Goal: Task Accomplishment & Management: Use online tool/utility

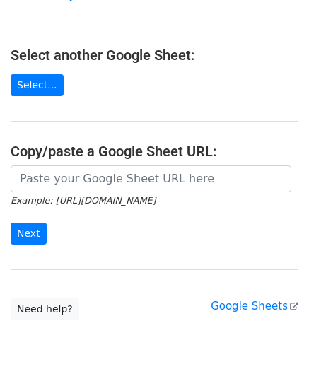
scroll to position [141, 0]
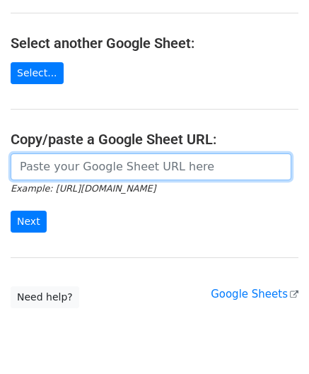
click at [85, 167] on input "url" at bounding box center [151, 166] width 280 height 27
paste input "https://docs.google.com/spreadsheets/d/1eXC-5a11Xh_Fhe9-X9QBJIDYfP_AcGdKKy1qTuO…"
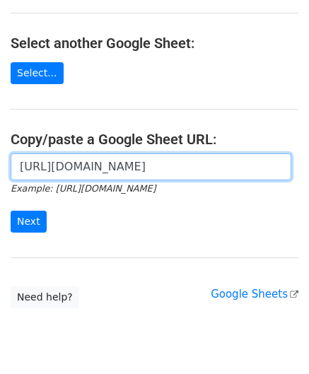
scroll to position [0, 304]
type input "https://docs.google.com/spreadsheets/d/1eXC-5a11Xh_Fhe9-X9QBJIDYfP_AcGdKKy1qTuO…"
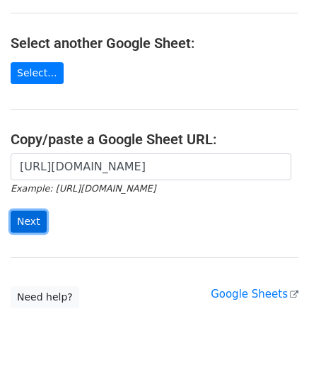
click at [33, 215] on input "Next" at bounding box center [29, 222] width 36 height 22
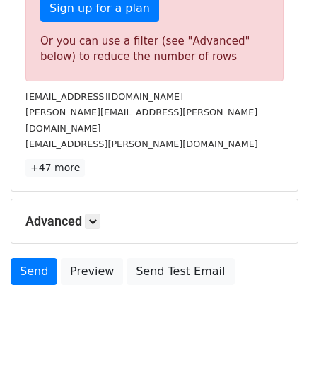
scroll to position [477, 0]
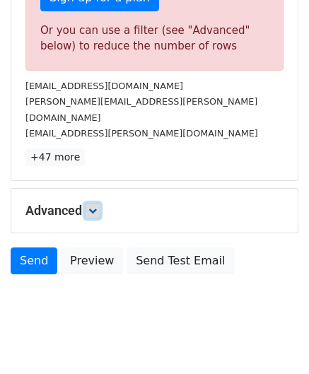
click at [95, 206] on icon at bounding box center [92, 210] width 8 height 8
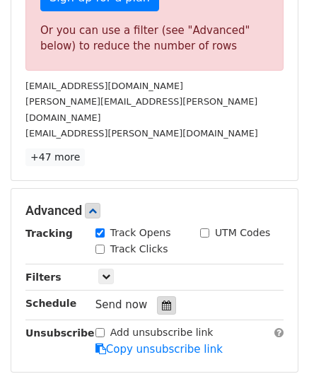
click at [165, 296] on div at bounding box center [166, 305] width 19 height 18
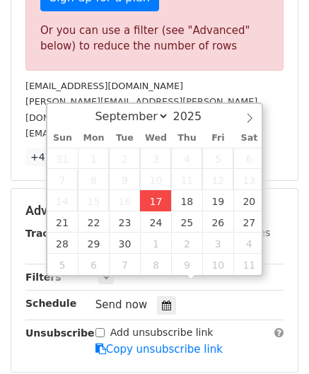
type input "[DATE] 12:00"
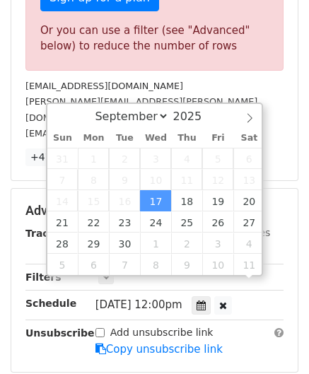
scroll to position [0, 0]
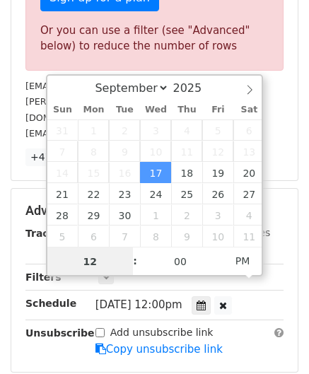
paste input "3"
type input "3"
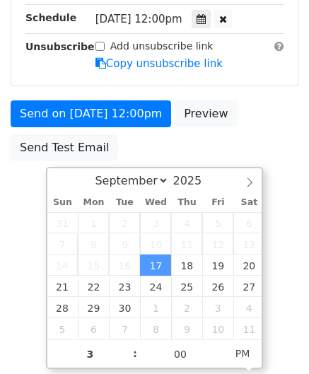
type input "[DATE] 15:00"
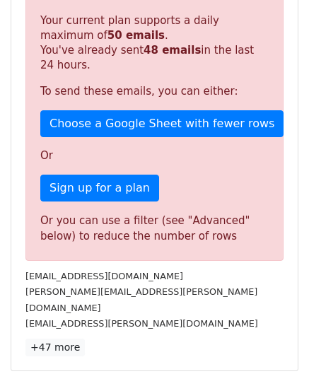
scroll to position [648, 0]
